Goal: Task Accomplishment & Management: Manage account settings

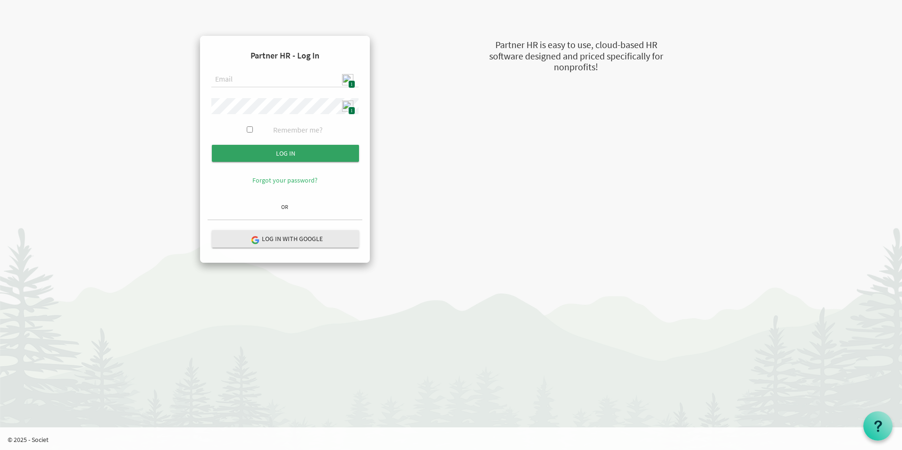
type input "admin@stepind.org"
click at [304, 155] on input "submit" at bounding box center [285, 153] width 147 height 17
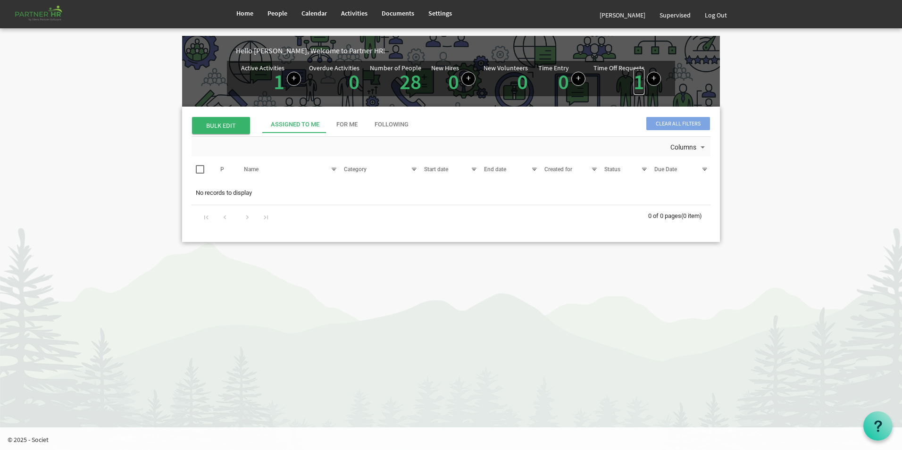
click at [640, 88] on link "1" at bounding box center [638, 81] width 11 height 26
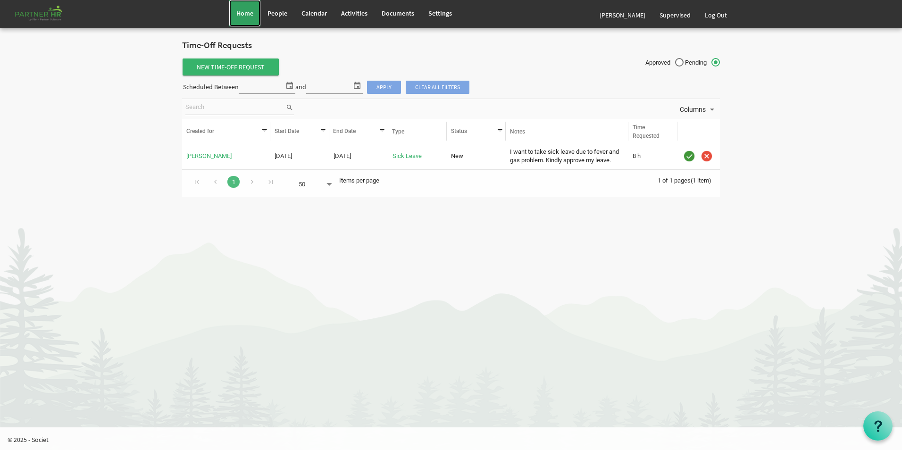
click at [246, 19] on link "Home" at bounding box center [244, 13] width 31 height 26
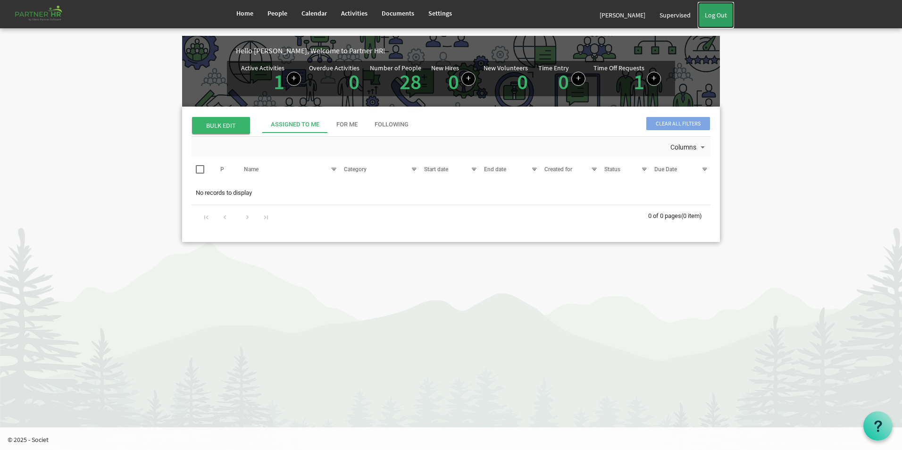
click at [722, 14] on link "Log Out" at bounding box center [715, 15] width 36 height 26
